Goal: Transaction & Acquisition: Download file/media

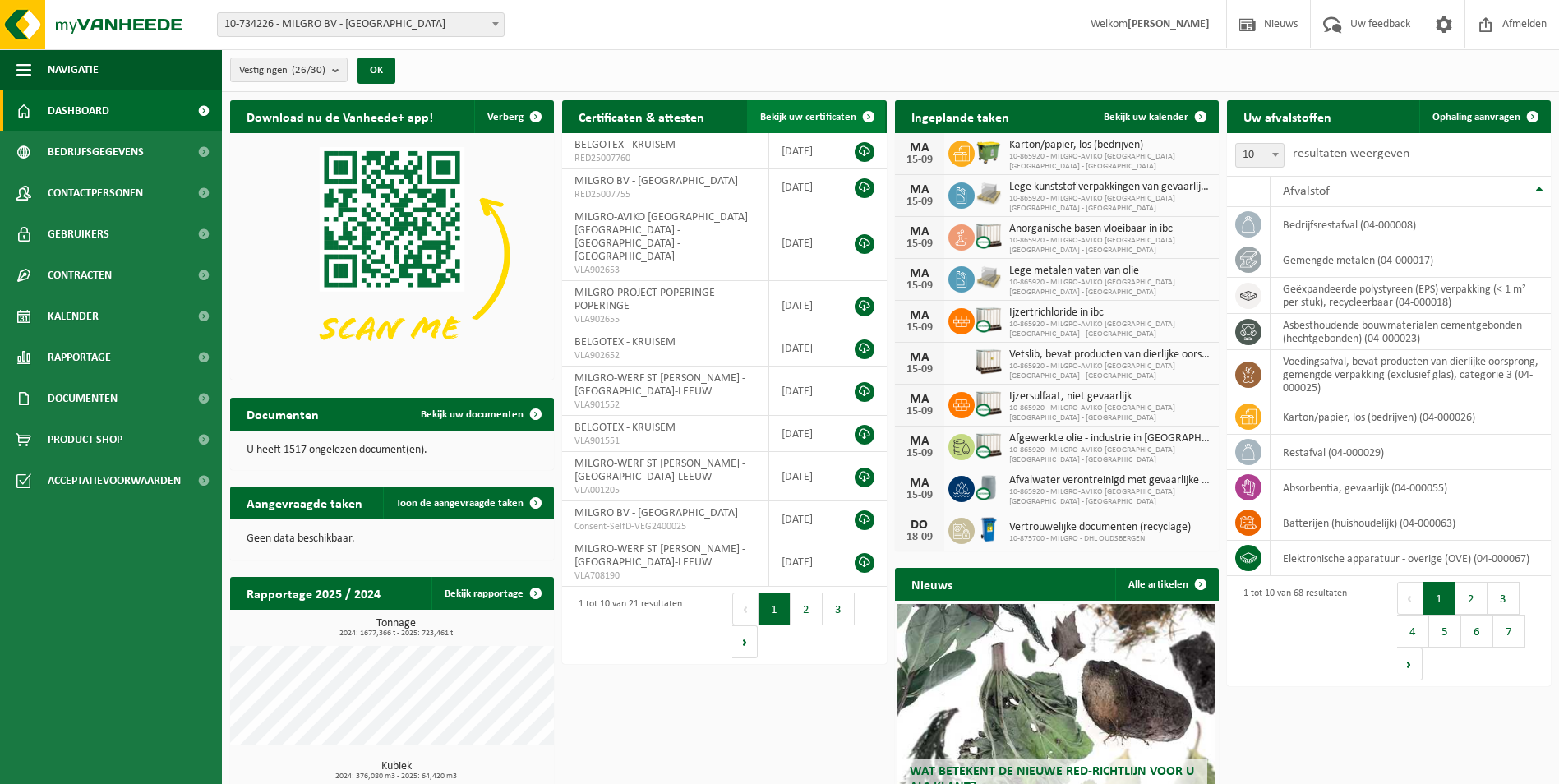
click at [815, 120] on span "Bekijk uw certificaten" at bounding box center [809, 117] width 97 height 11
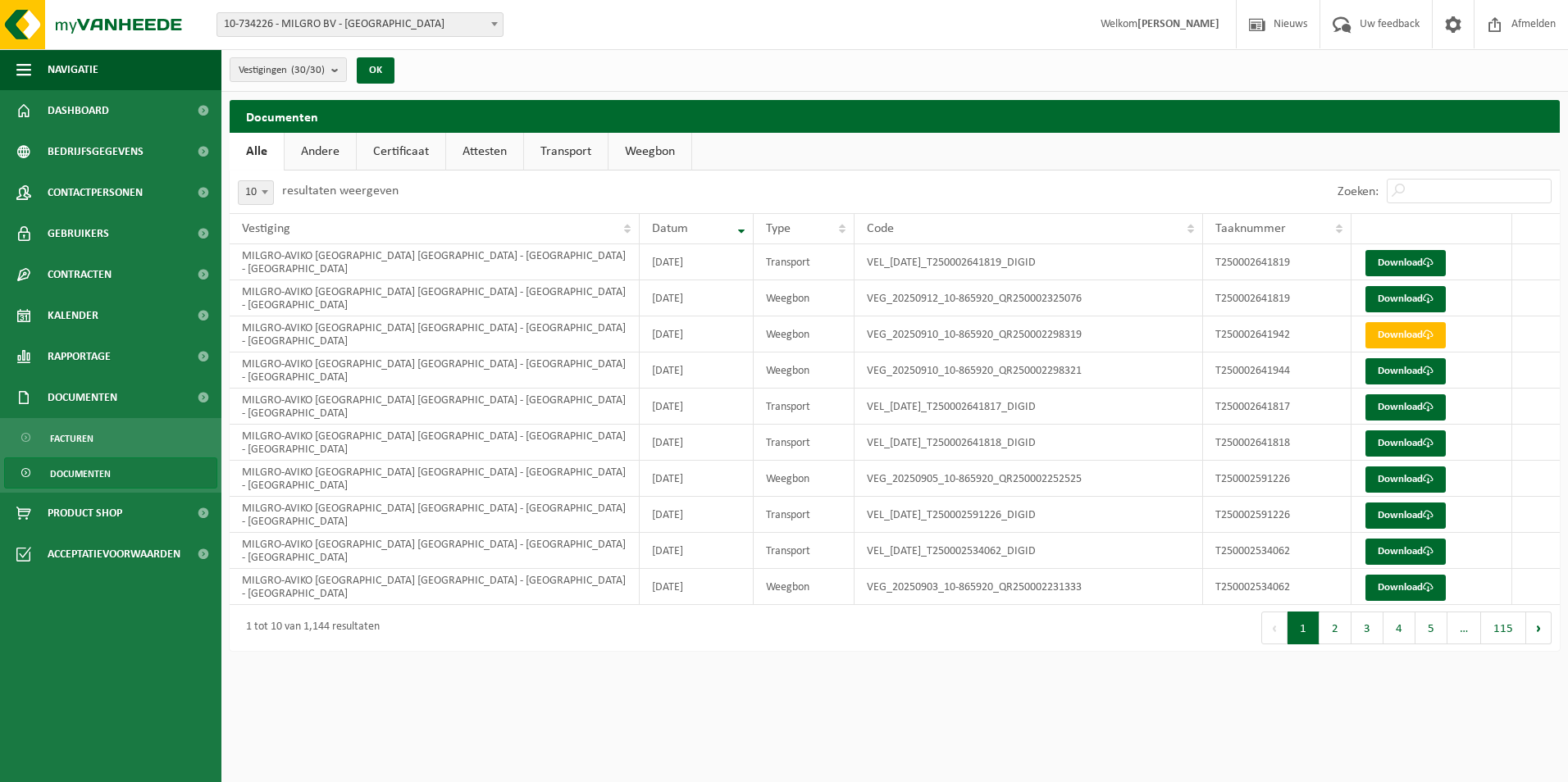
click at [494, 155] on link "Attesten" at bounding box center [484, 151] width 77 height 38
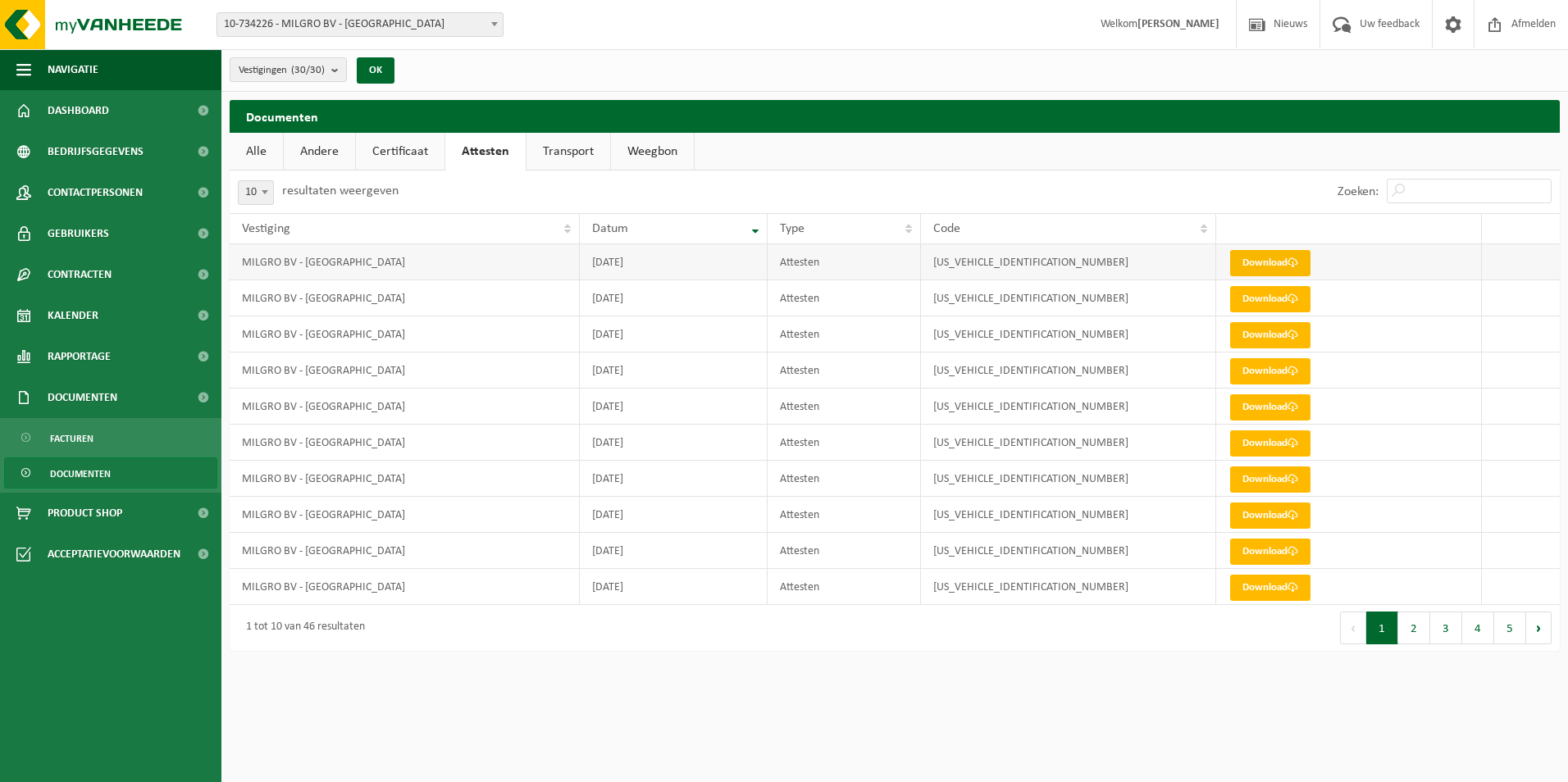
click at [1263, 253] on link "Download" at bounding box center [1270, 263] width 80 height 26
click at [1267, 296] on link "Download" at bounding box center [1270, 299] width 80 height 26
click at [1262, 591] on link "Download" at bounding box center [1270, 587] width 80 height 26
click at [1267, 555] on link "Download" at bounding box center [1270, 551] width 80 height 26
click at [1260, 516] on link "Download" at bounding box center [1270, 515] width 80 height 26
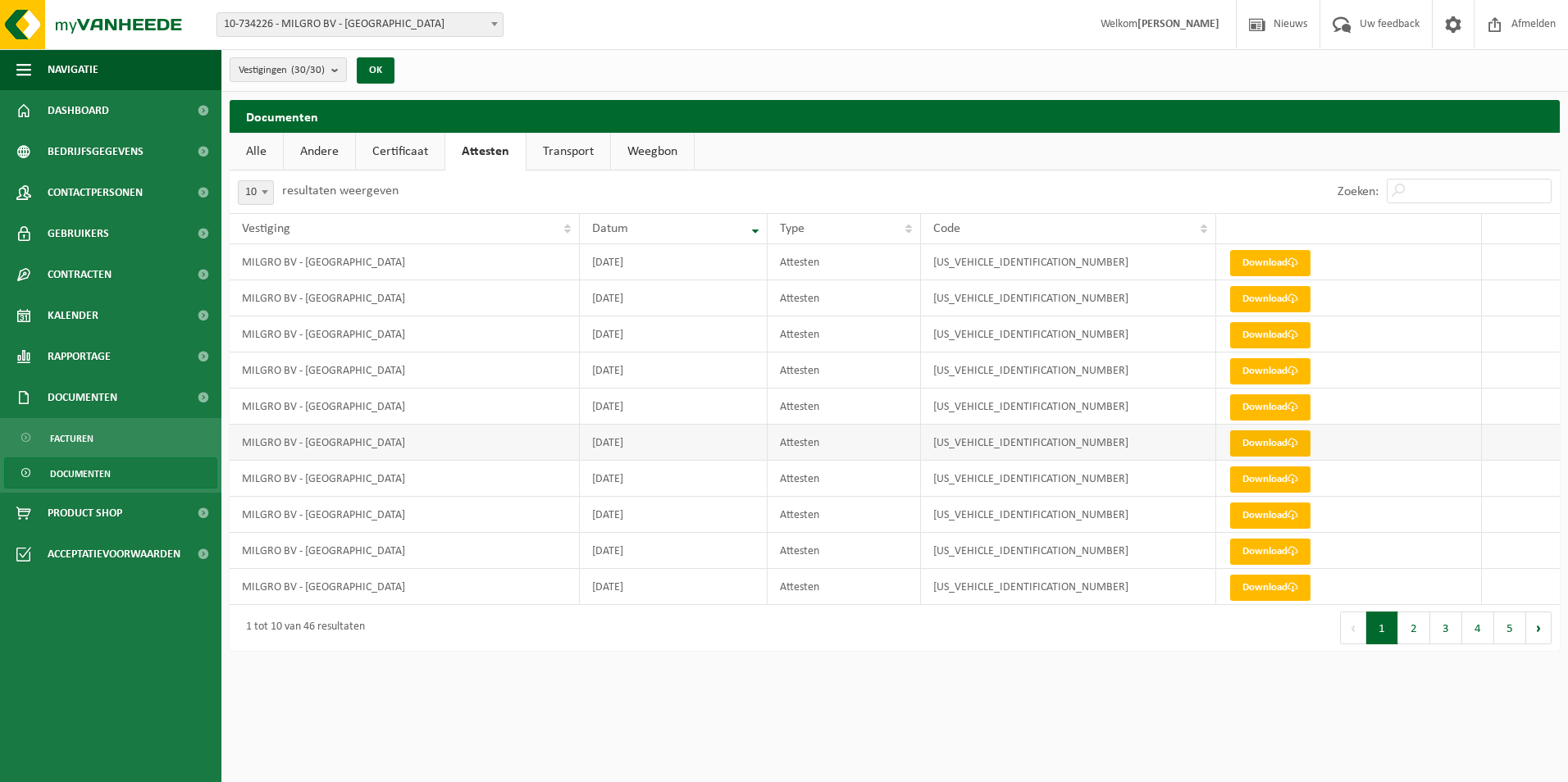
click at [1260, 443] on link "Download" at bounding box center [1270, 443] width 80 height 26
click at [1409, 629] on button "2" at bounding box center [1414, 627] width 32 height 33
click at [1261, 262] on link "Download" at bounding box center [1270, 263] width 80 height 26
click at [1384, 628] on button "1" at bounding box center [1382, 627] width 32 height 33
click at [408, 155] on link "Certificaat" at bounding box center [400, 151] width 89 height 38
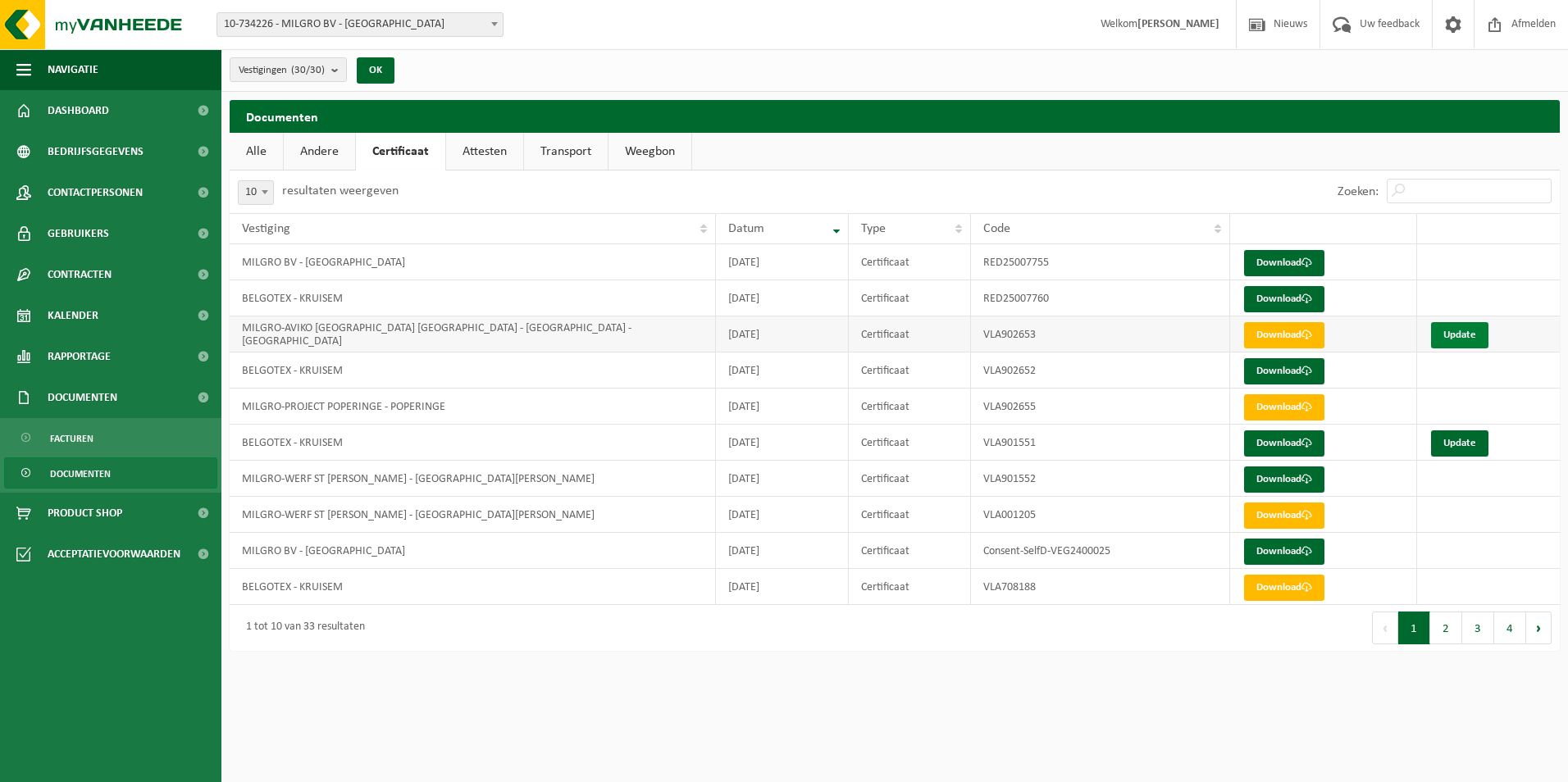
click at [1462, 337] on link "Update" at bounding box center [1460, 334] width 57 height 26
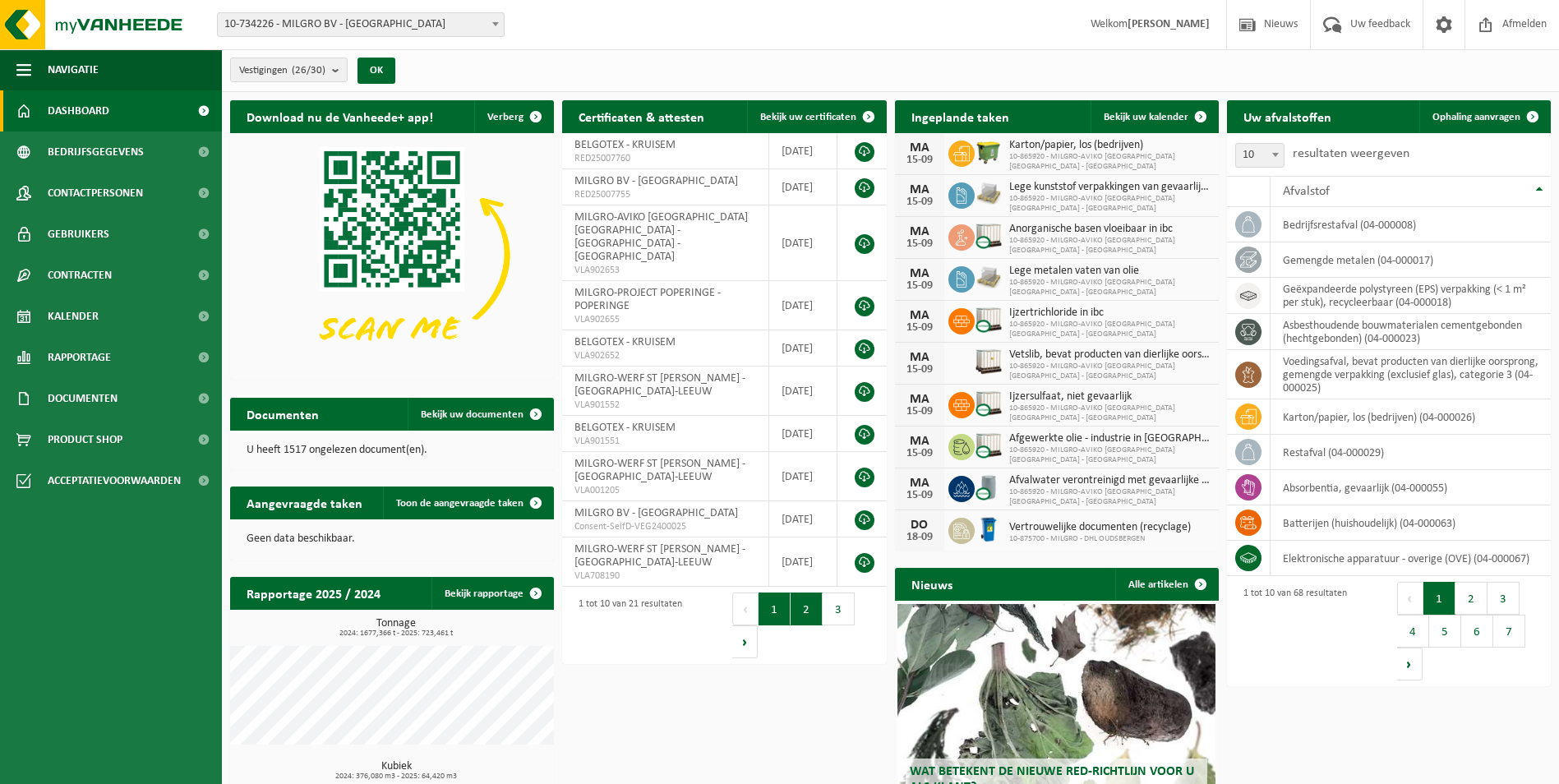
click at [810, 593] on button "2" at bounding box center [807, 609] width 32 height 33
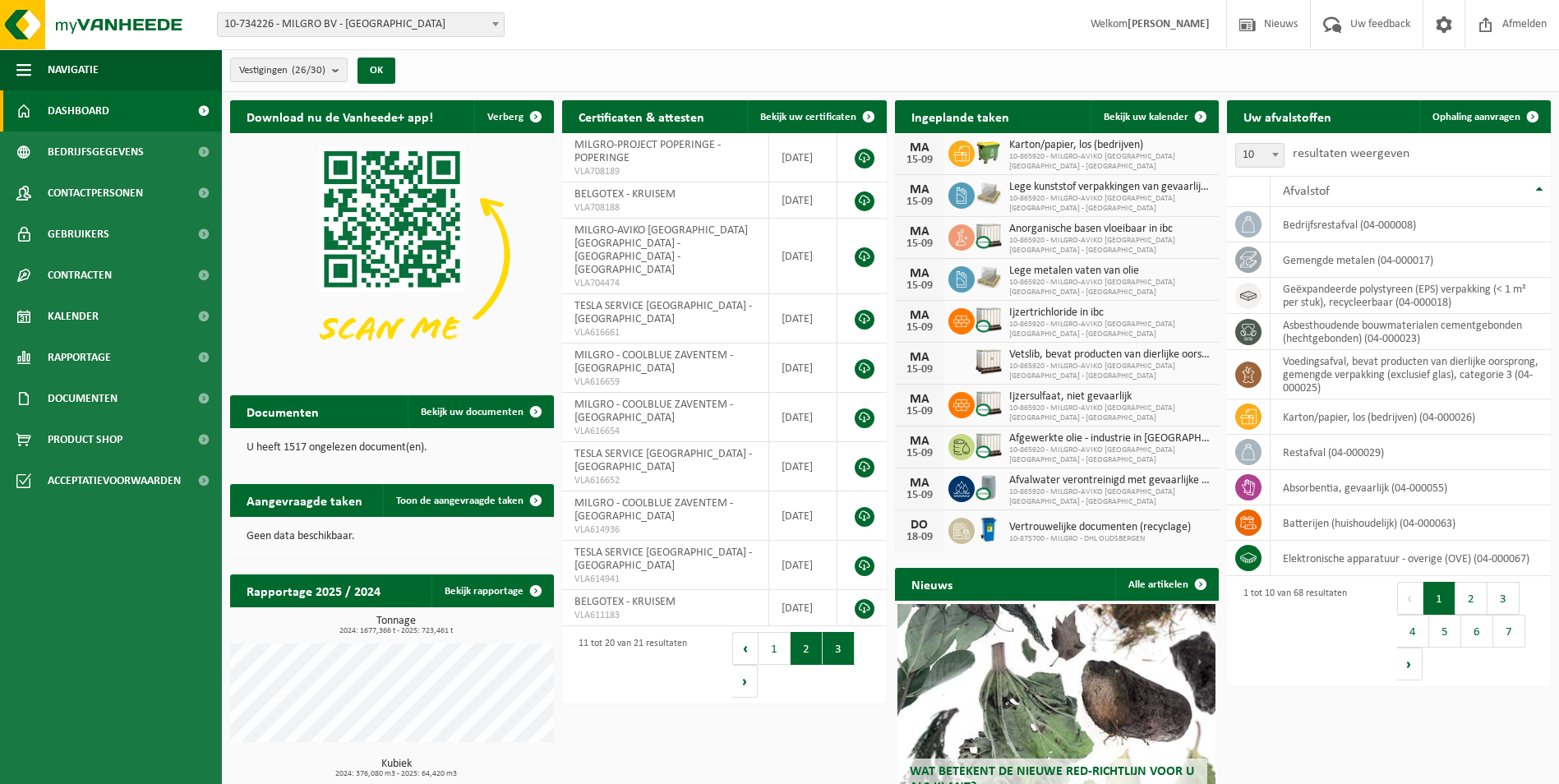
click at [835, 632] on button "3" at bounding box center [839, 648] width 32 height 33
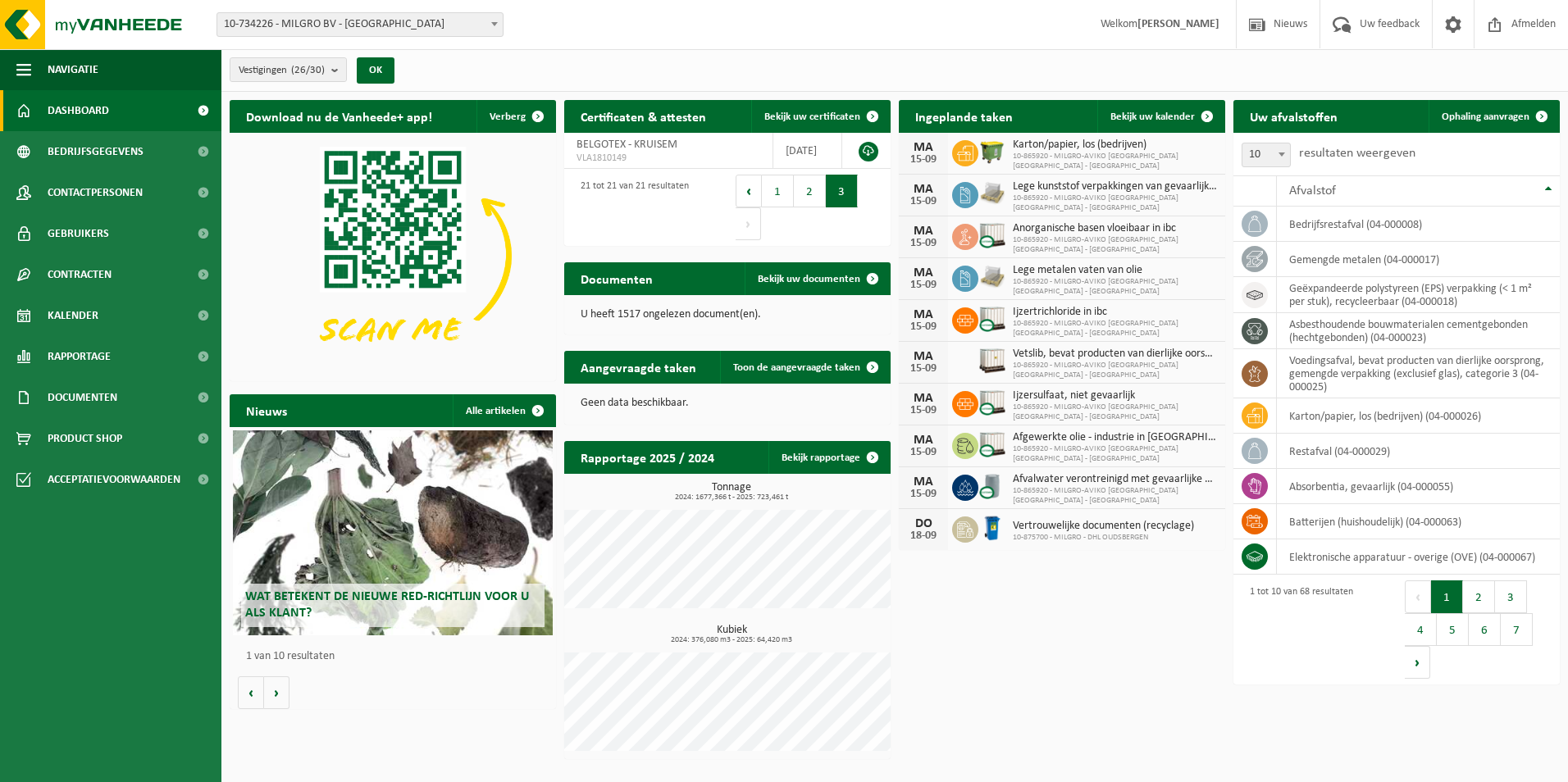
click at [359, 598] on span "Wat betekent de nieuwe RED-richtlijn voor u als klant?" at bounding box center [387, 605] width 284 height 29
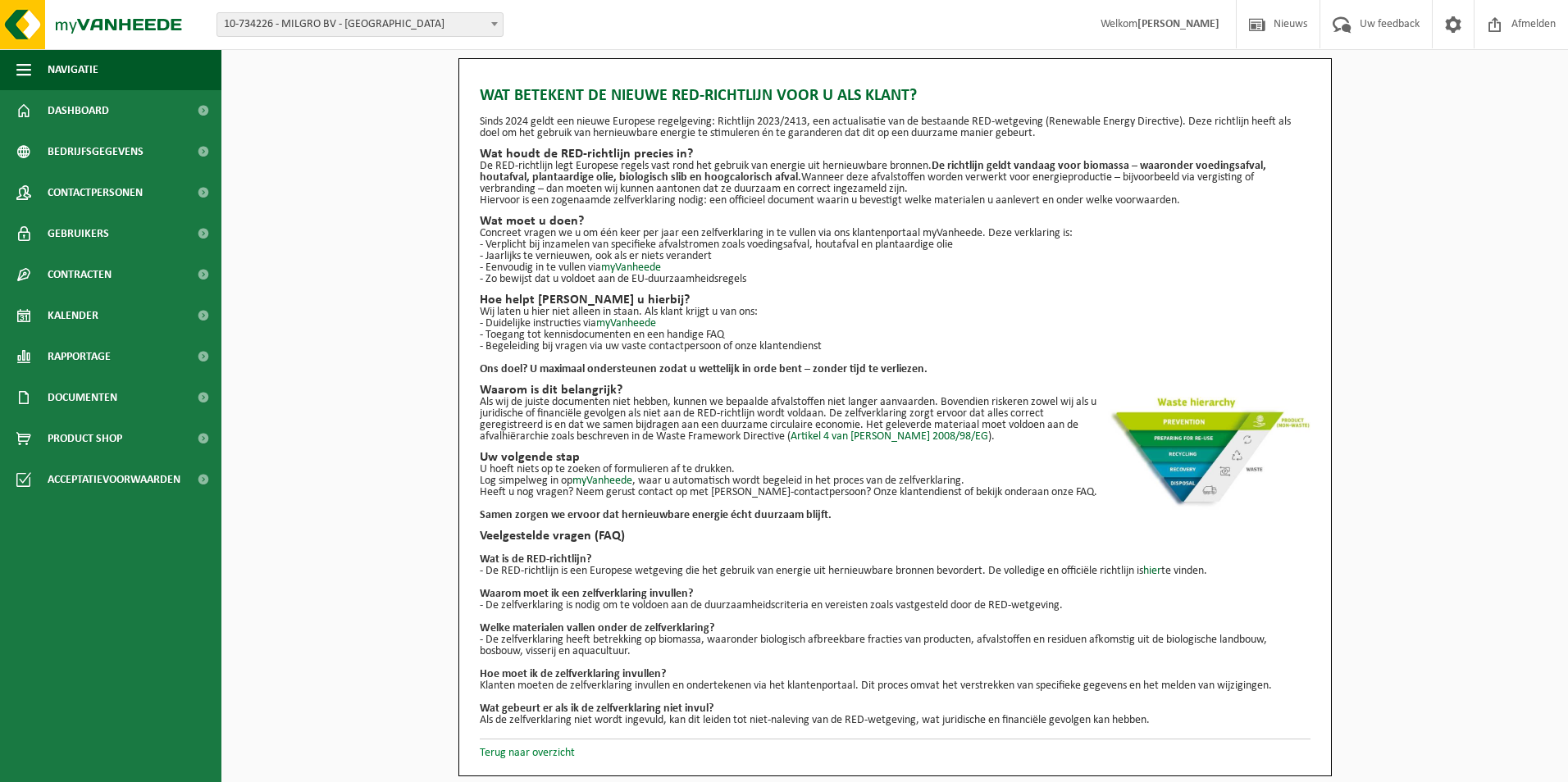
click at [527, 753] on link "Terug naar overzicht" at bounding box center [527, 752] width 95 height 13
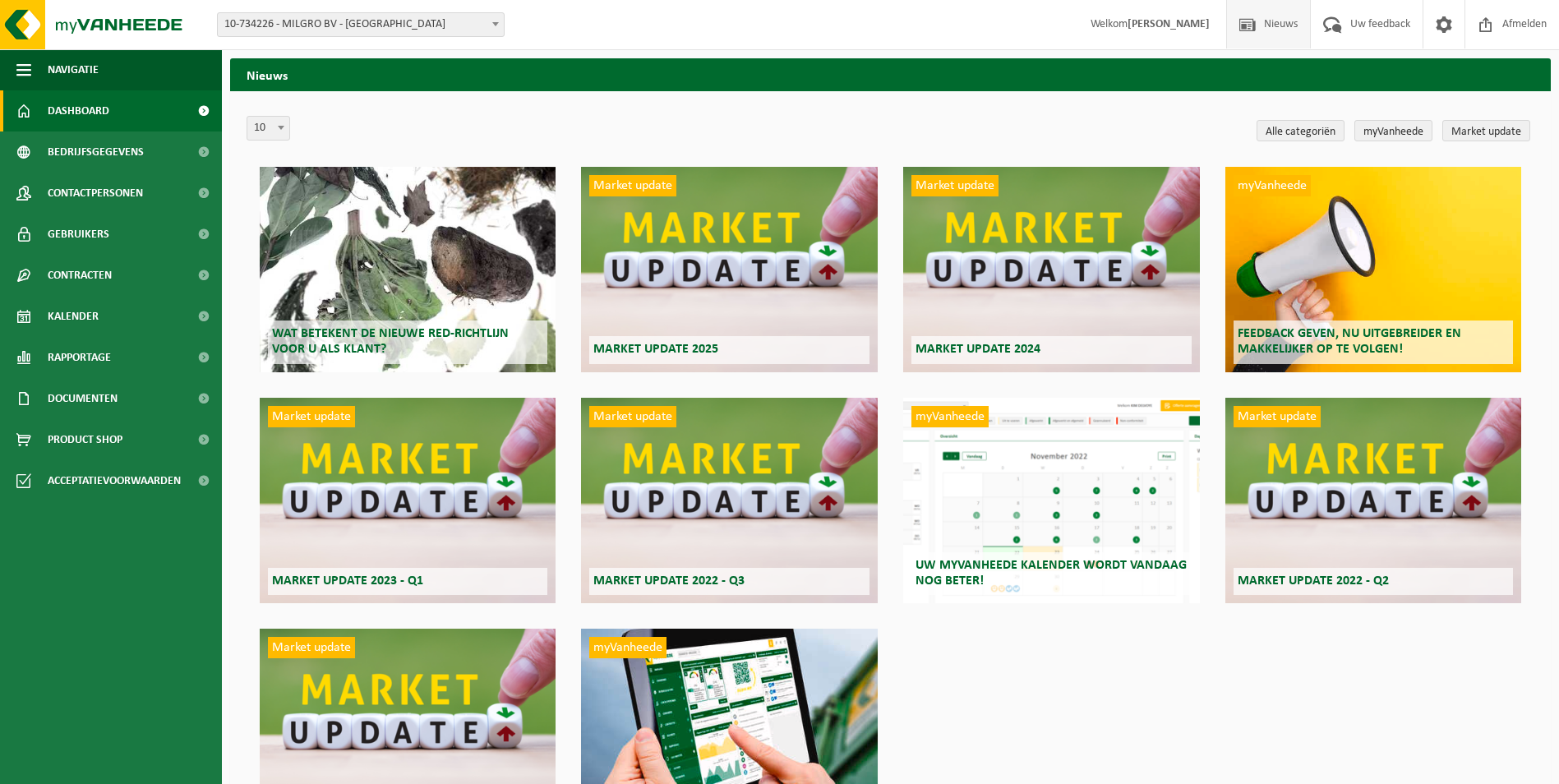
drag, startPoint x: 85, startPoint y: 110, endPoint x: 93, endPoint y: 117, distance: 10.6
click at [85, 112] on span "Dashboard" at bounding box center [78, 111] width 62 height 41
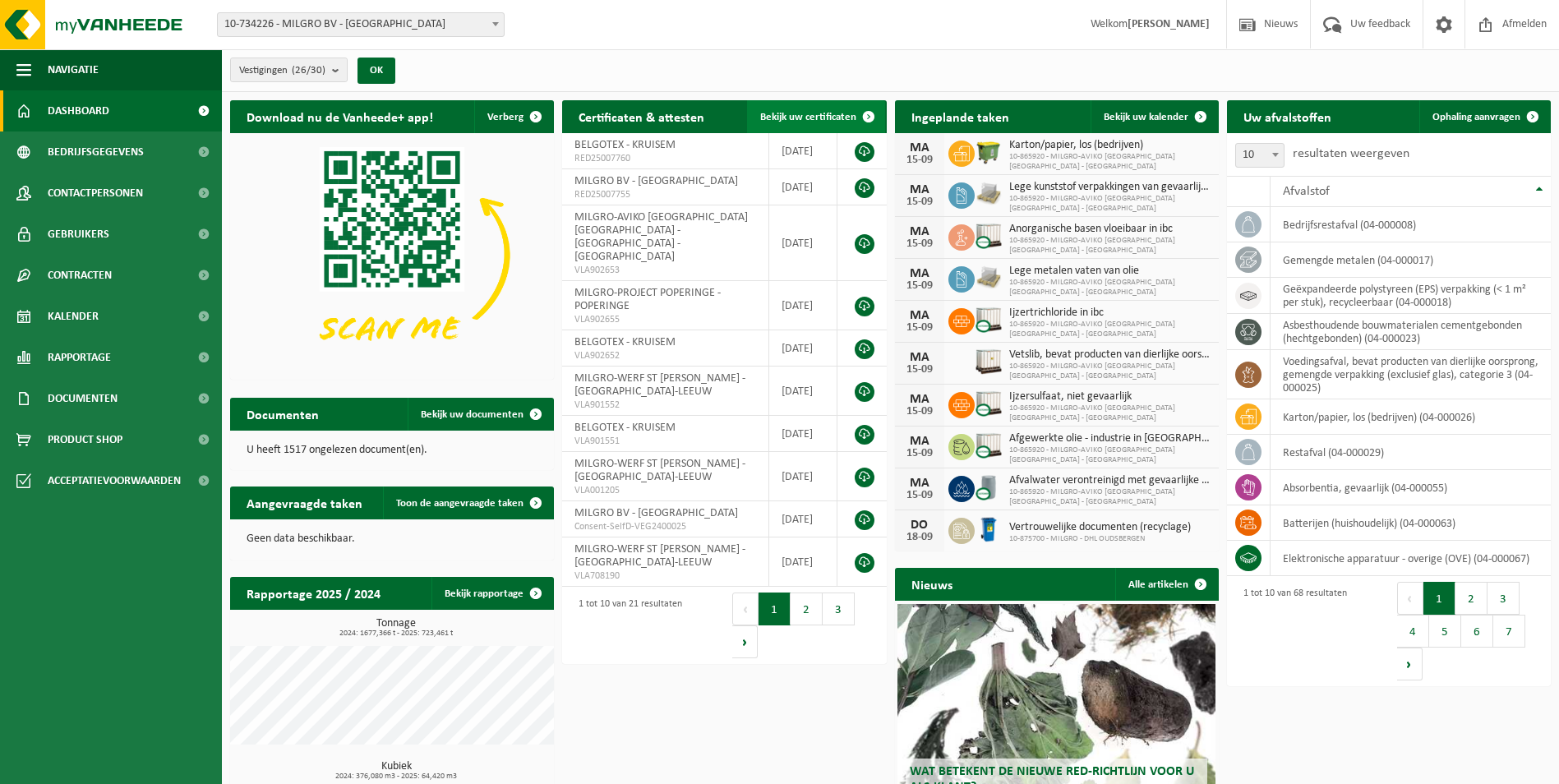
click at [810, 116] on span "Bekijk uw certificaten" at bounding box center [809, 117] width 97 height 11
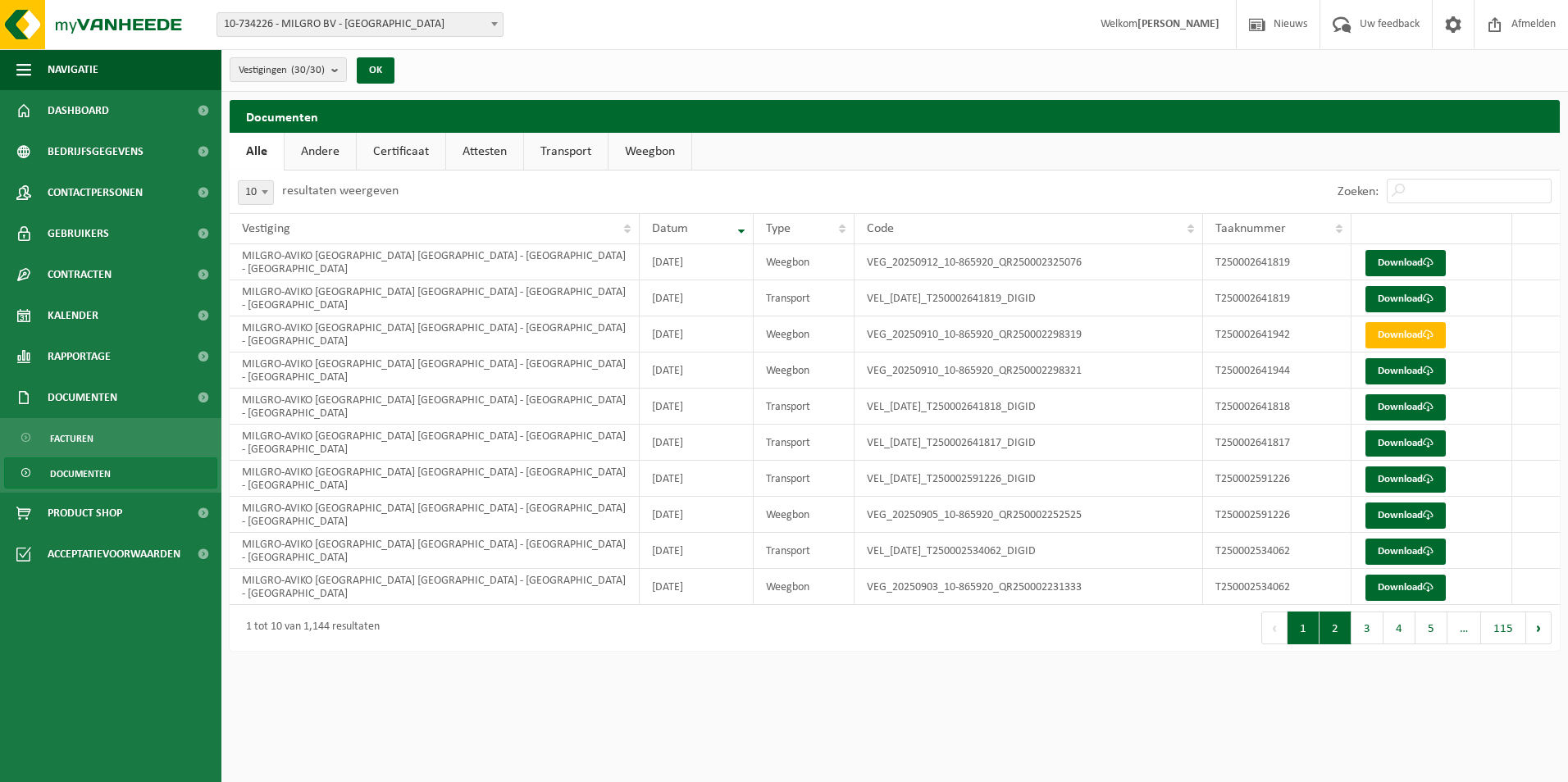
click at [1331, 627] on button "2" at bounding box center [1336, 627] width 32 height 33
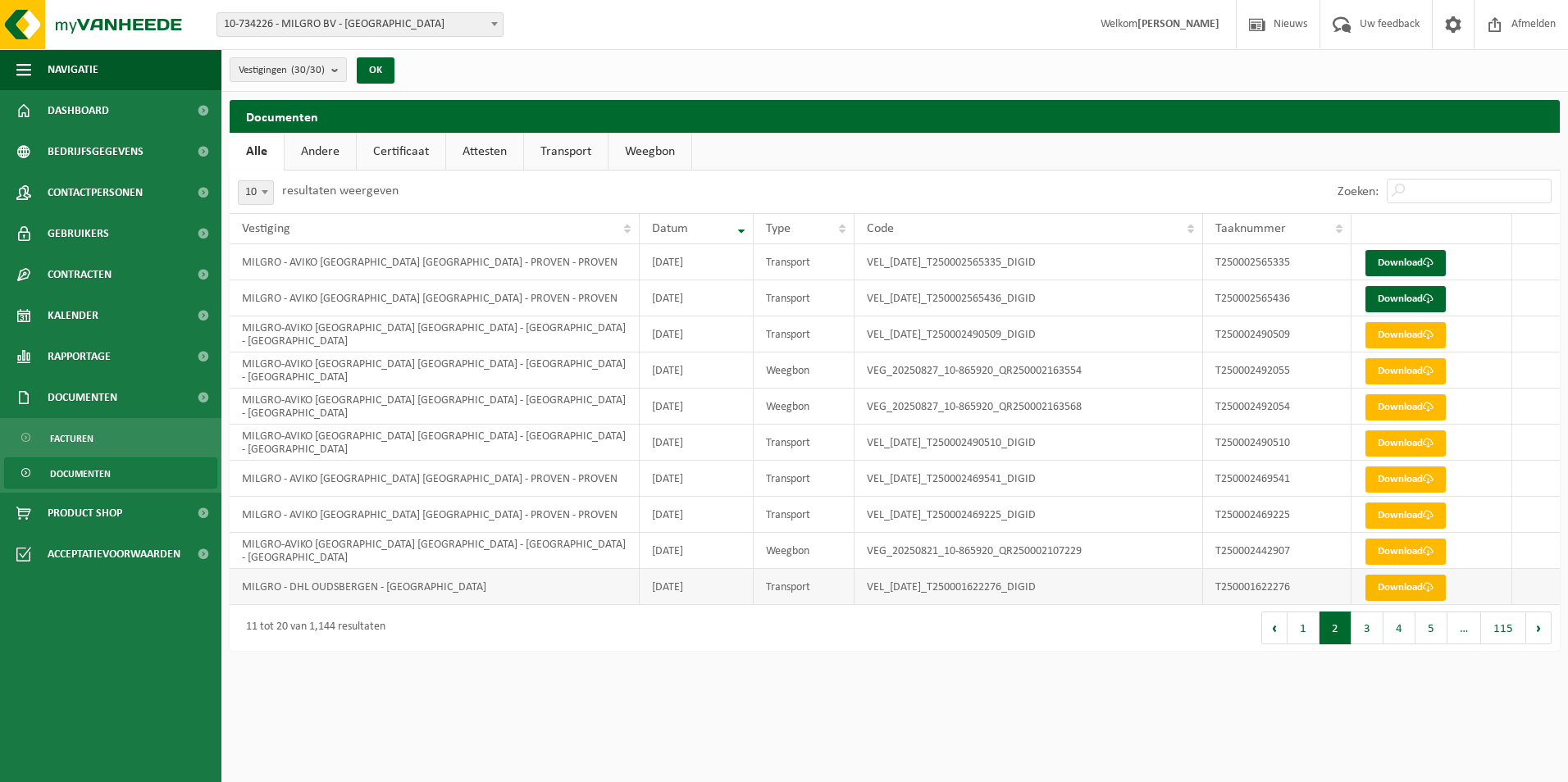
click at [1423, 588] on link "Download" at bounding box center [1405, 587] width 80 height 26
click at [1337, 633] on button "2" at bounding box center [1336, 627] width 32 height 33
click at [1370, 630] on button "3" at bounding box center [1367, 627] width 32 height 33
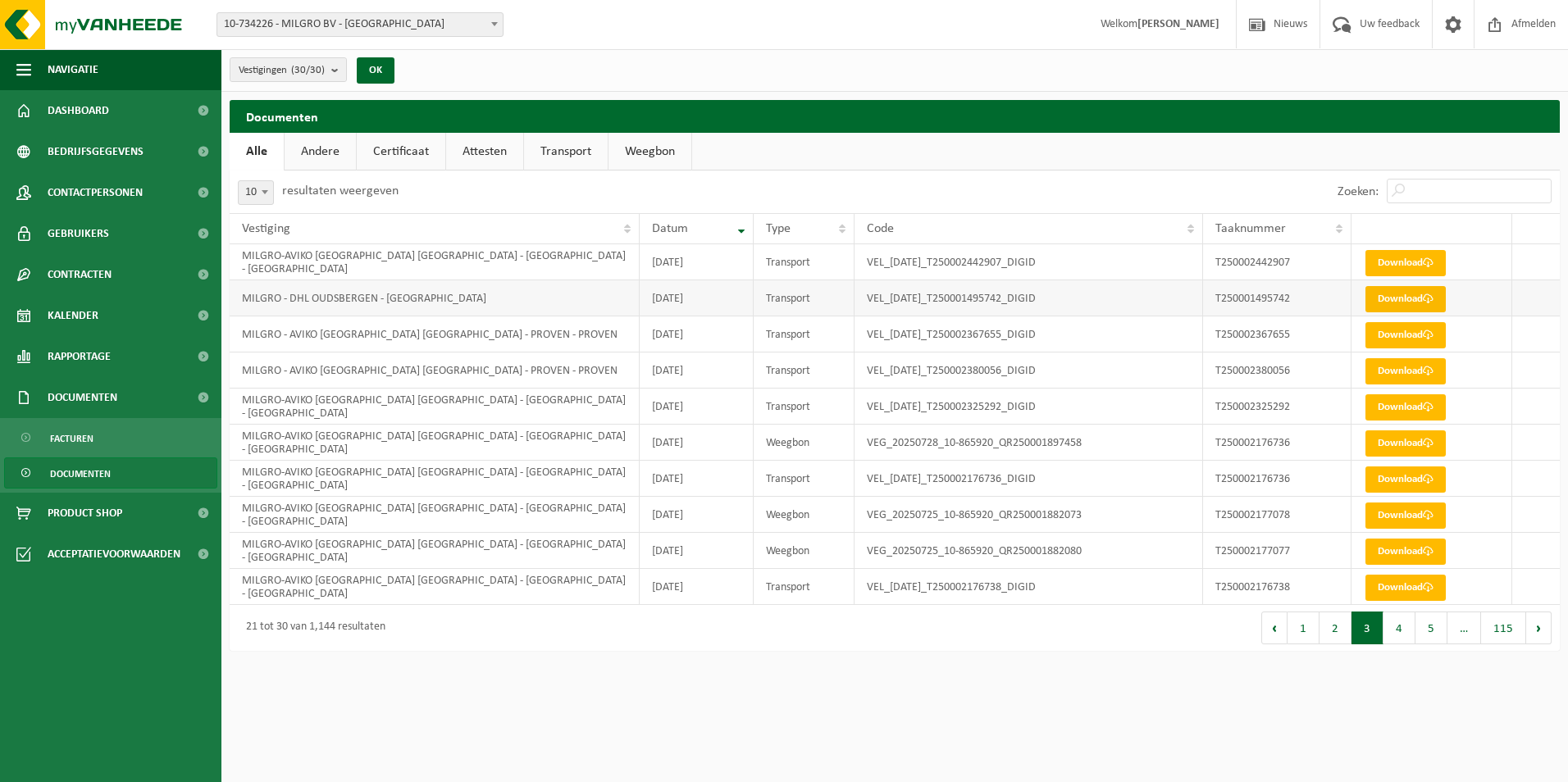
click at [1393, 299] on link "Download" at bounding box center [1405, 299] width 80 height 26
click at [1396, 626] on button "4" at bounding box center [1399, 627] width 32 height 33
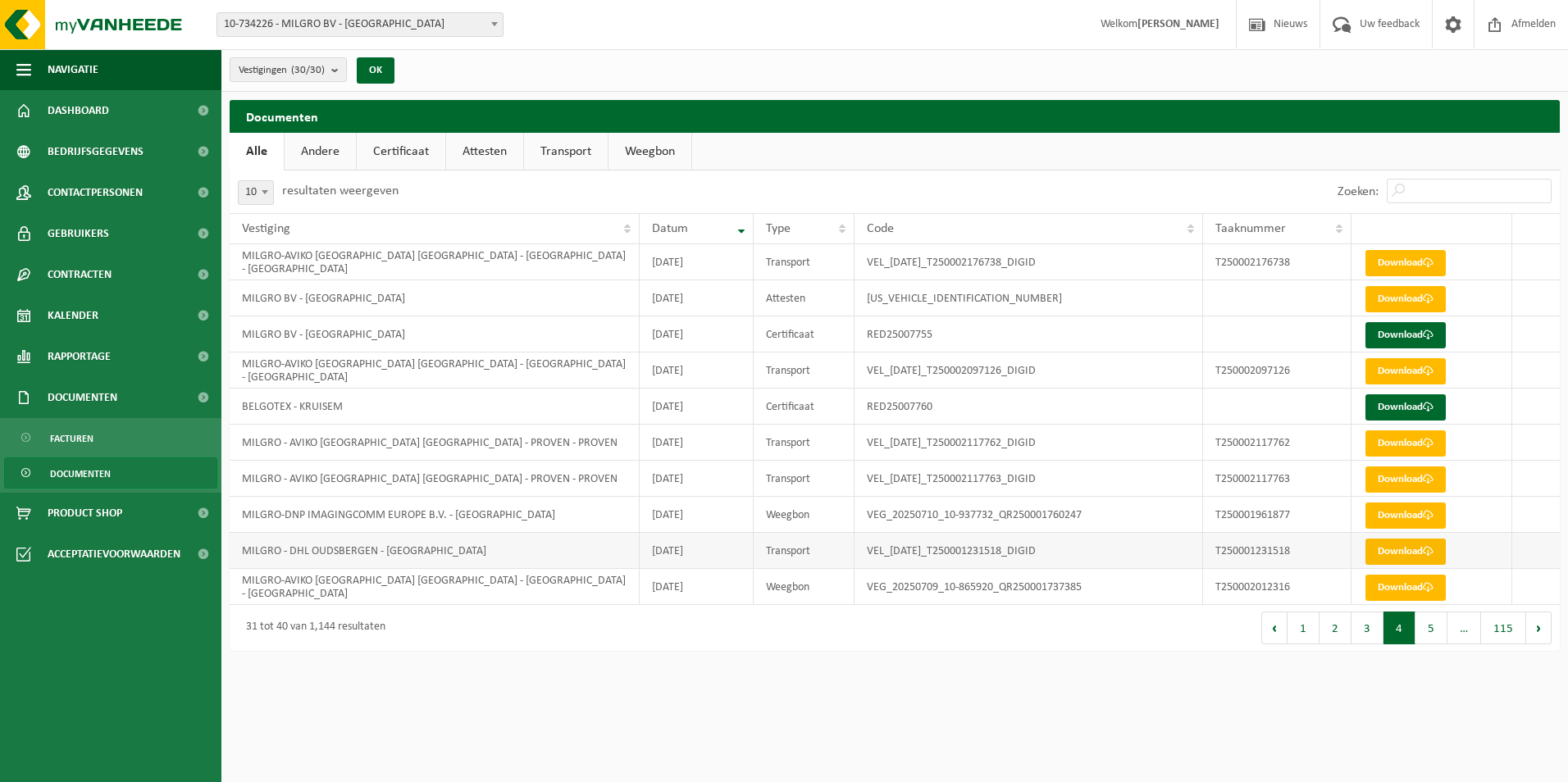
click at [1390, 549] on link "Download" at bounding box center [1405, 551] width 80 height 26
click at [1387, 334] on link "Download" at bounding box center [1405, 334] width 80 height 26
click at [1429, 625] on button "5" at bounding box center [1431, 627] width 32 height 33
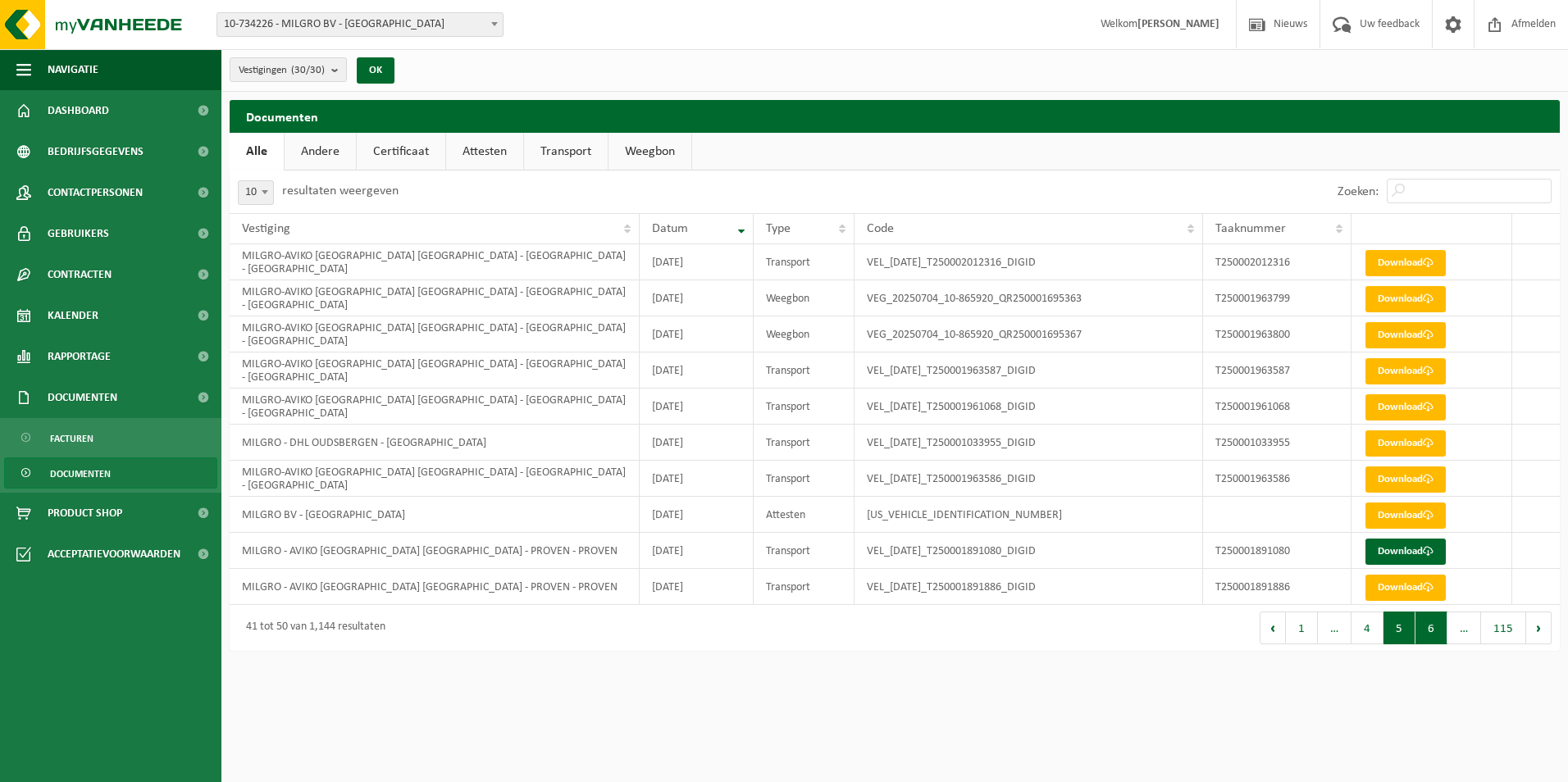
click at [1434, 627] on button "6" at bounding box center [1431, 627] width 32 height 33
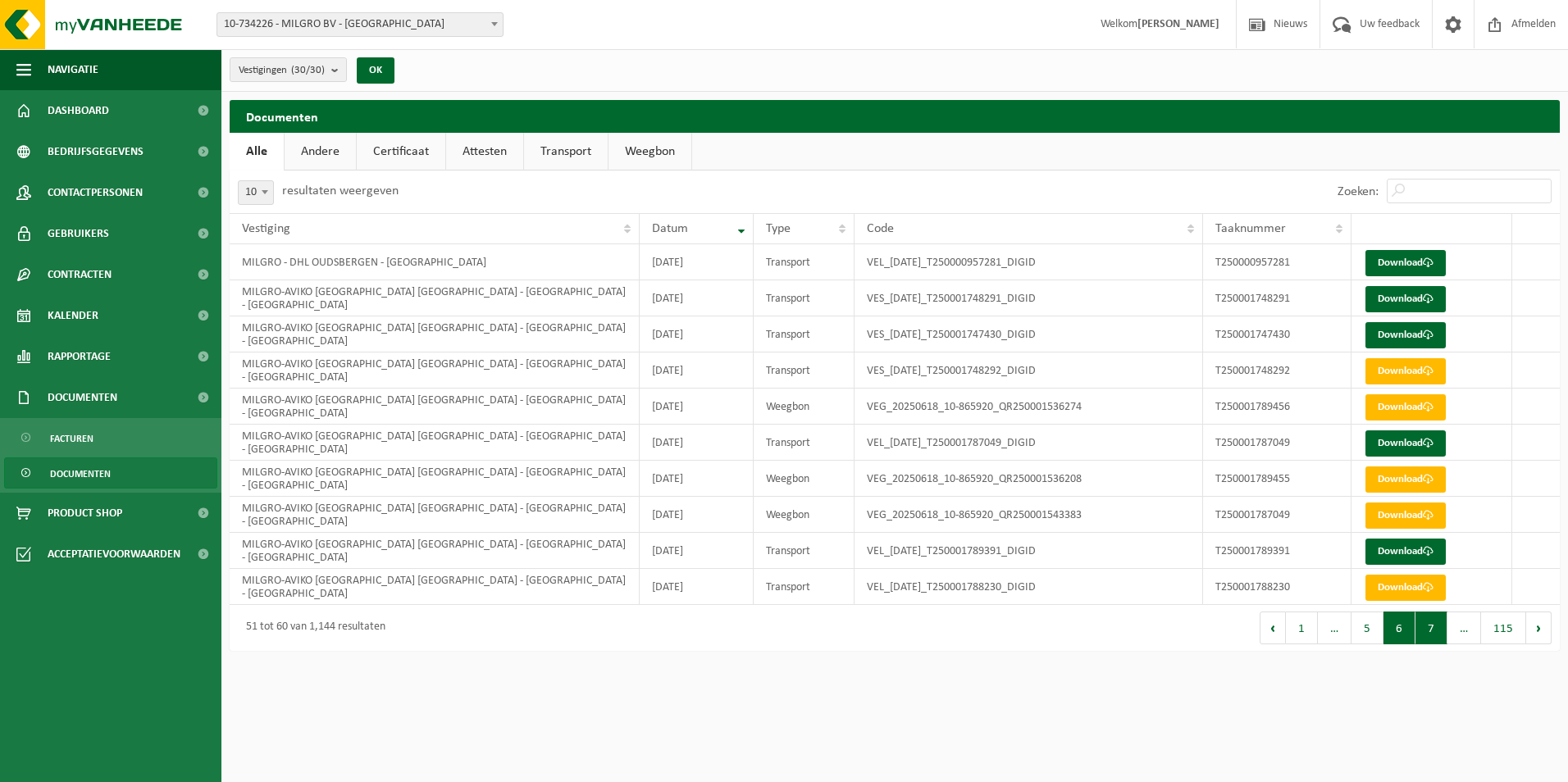
click at [1436, 627] on button "7" at bounding box center [1431, 627] width 32 height 33
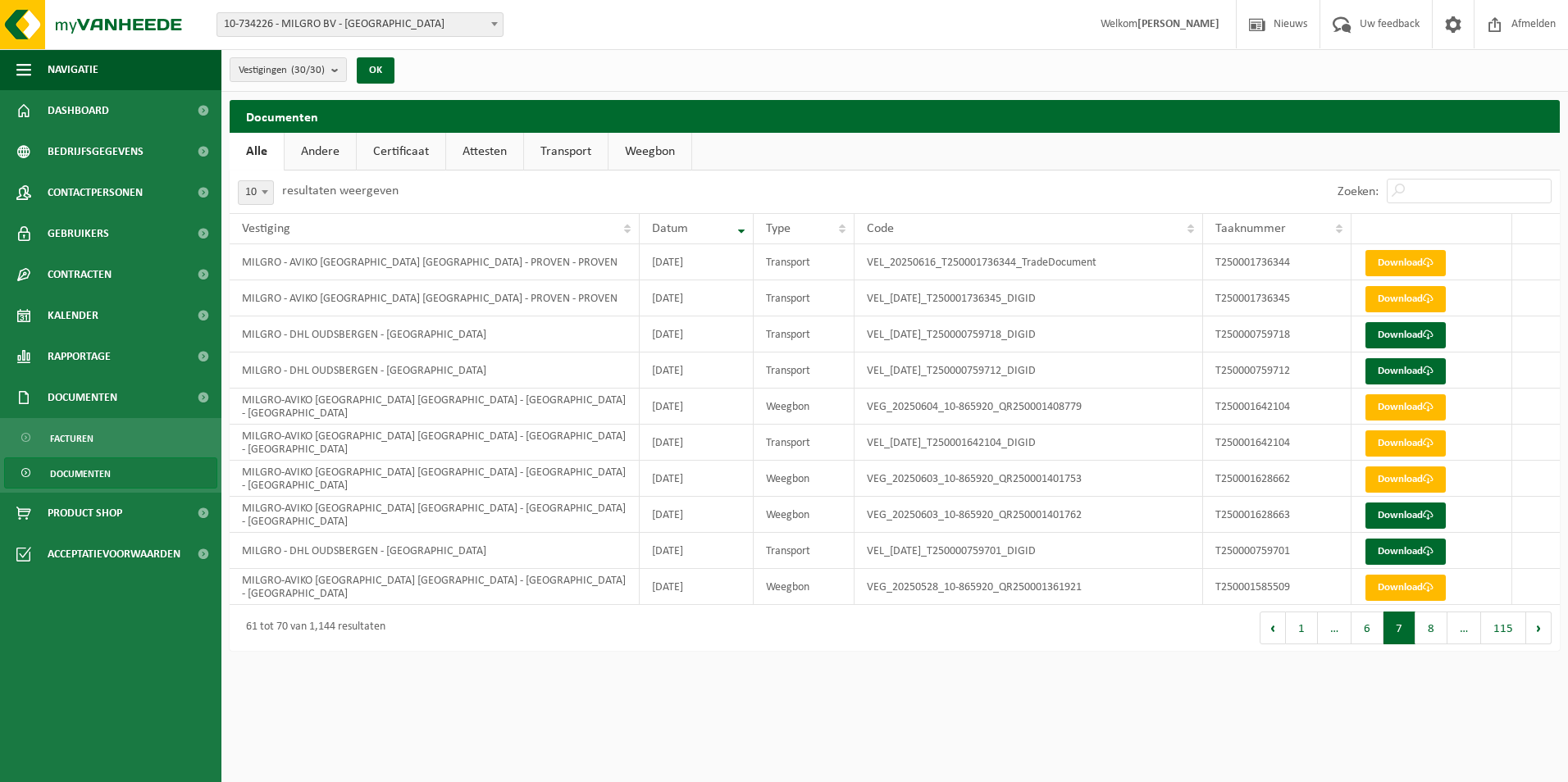
click at [323, 147] on link "Andere" at bounding box center [320, 151] width 71 height 38
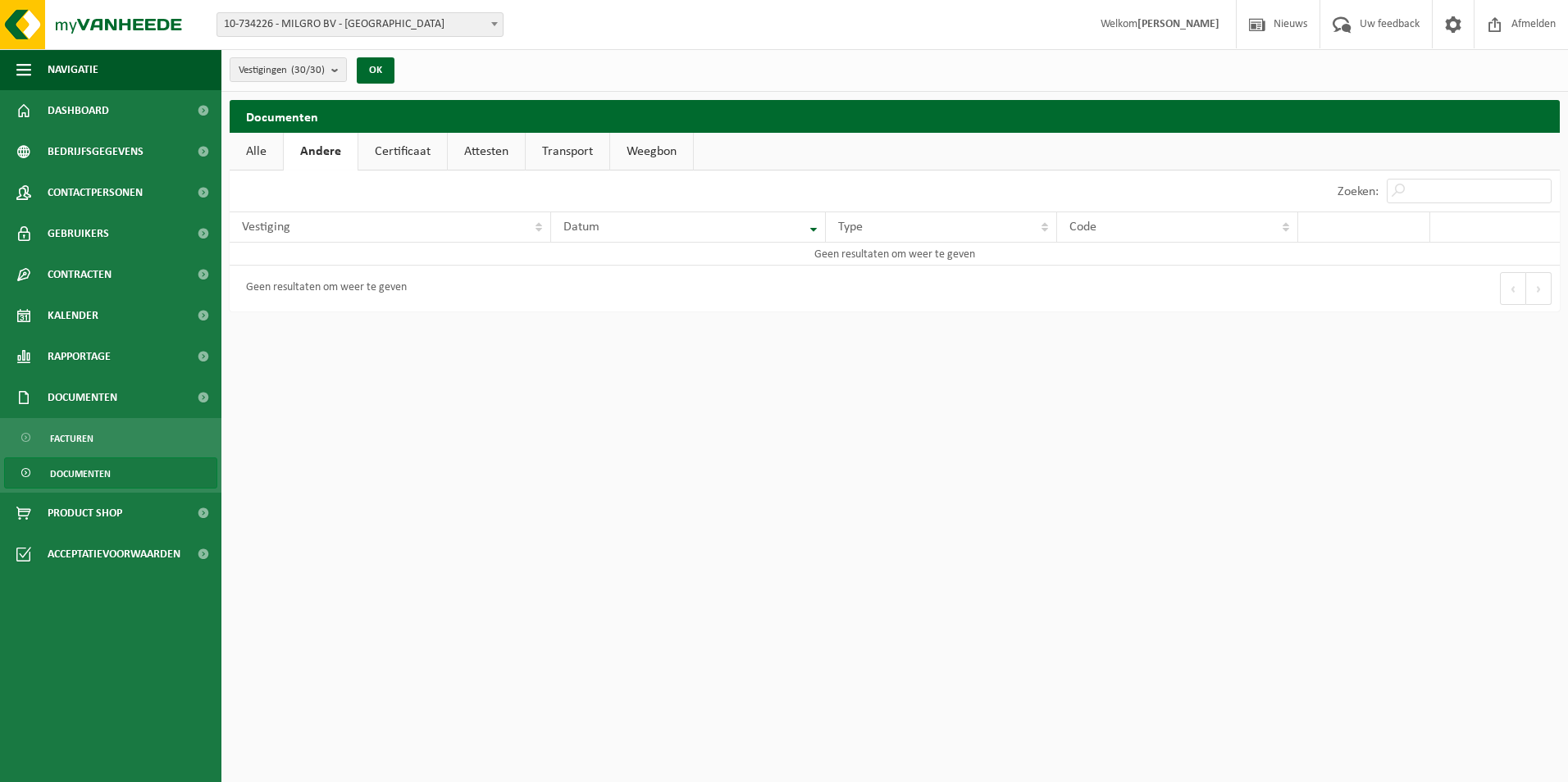
click at [388, 152] on link "Certificaat" at bounding box center [402, 151] width 89 height 38
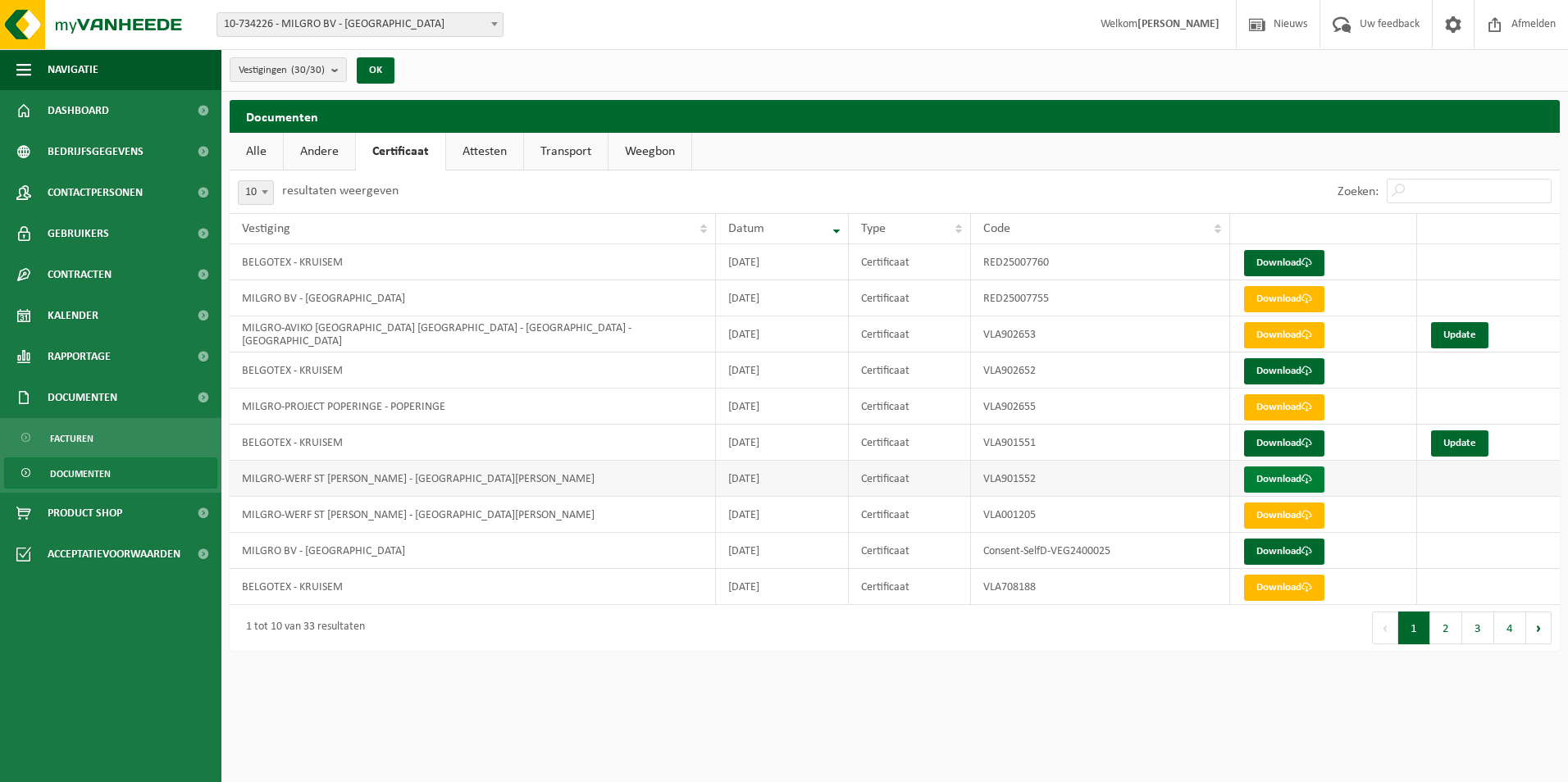
click at [1273, 476] on link "Download" at bounding box center [1283, 479] width 80 height 26
click at [1288, 512] on link "Download" at bounding box center [1283, 515] width 80 height 26
click at [1448, 635] on button "2" at bounding box center [1446, 627] width 32 height 33
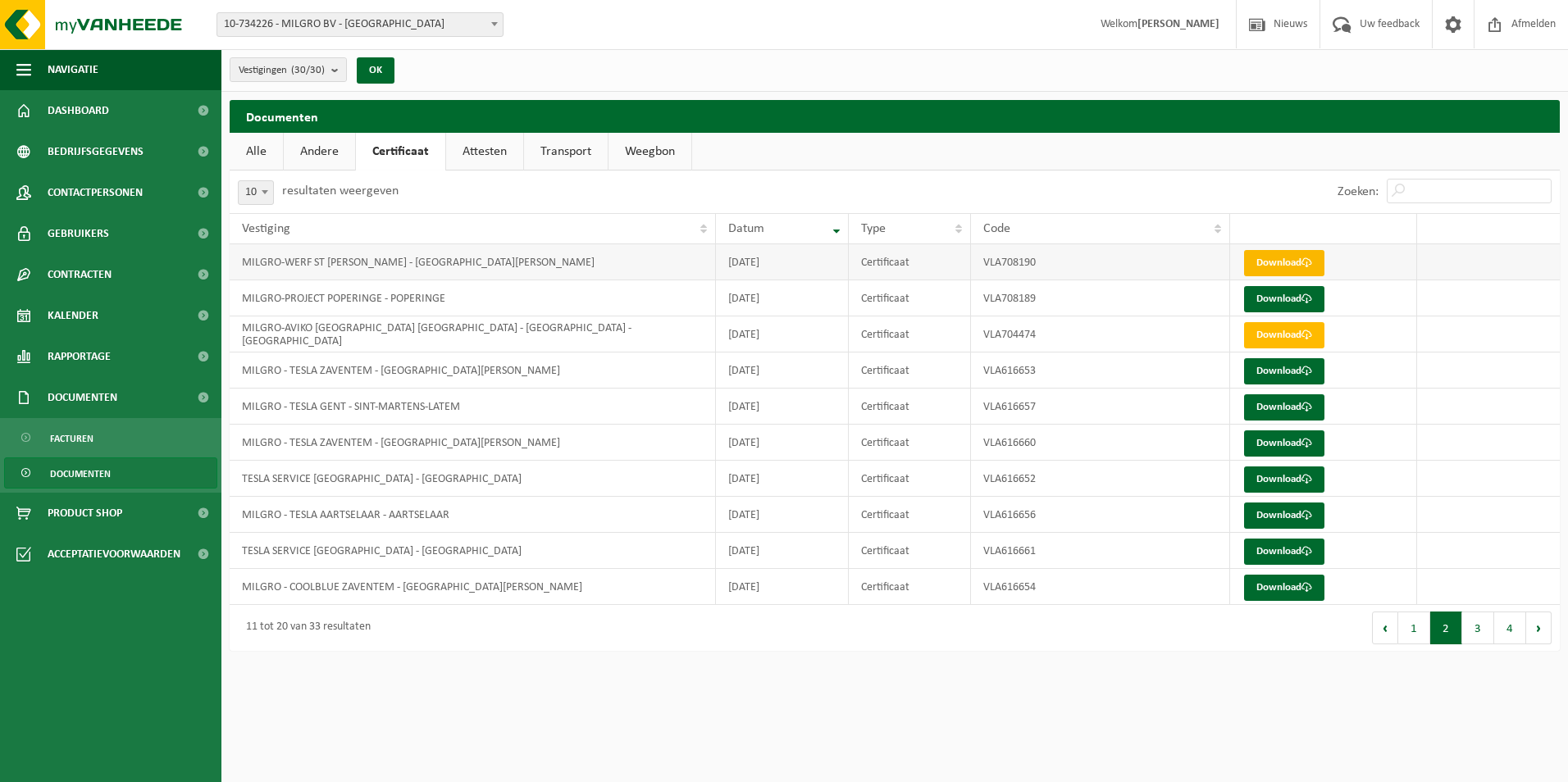
click at [1267, 259] on link "Download" at bounding box center [1283, 263] width 80 height 26
click at [509, 146] on link "Attesten" at bounding box center [484, 151] width 77 height 38
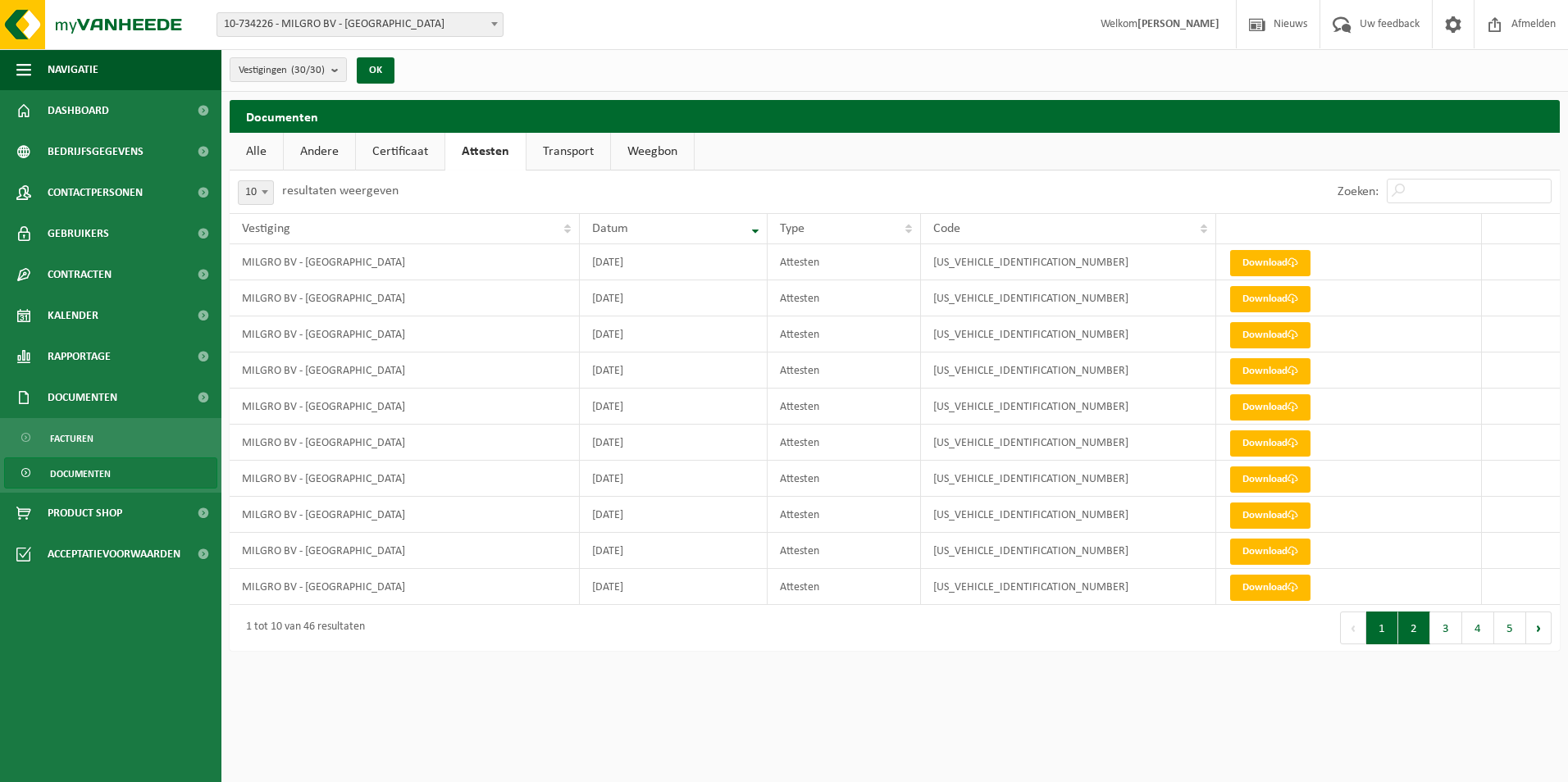
click at [1414, 636] on button "2" at bounding box center [1414, 627] width 32 height 33
click at [1266, 261] on link "Download" at bounding box center [1270, 263] width 80 height 26
click at [1261, 298] on link "Download" at bounding box center [1270, 299] width 80 height 26
click at [1446, 629] on button "3" at bounding box center [1446, 627] width 32 height 33
click at [1261, 444] on link "Download" at bounding box center [1270, 443] width 80 height 26
